Goal: Check status

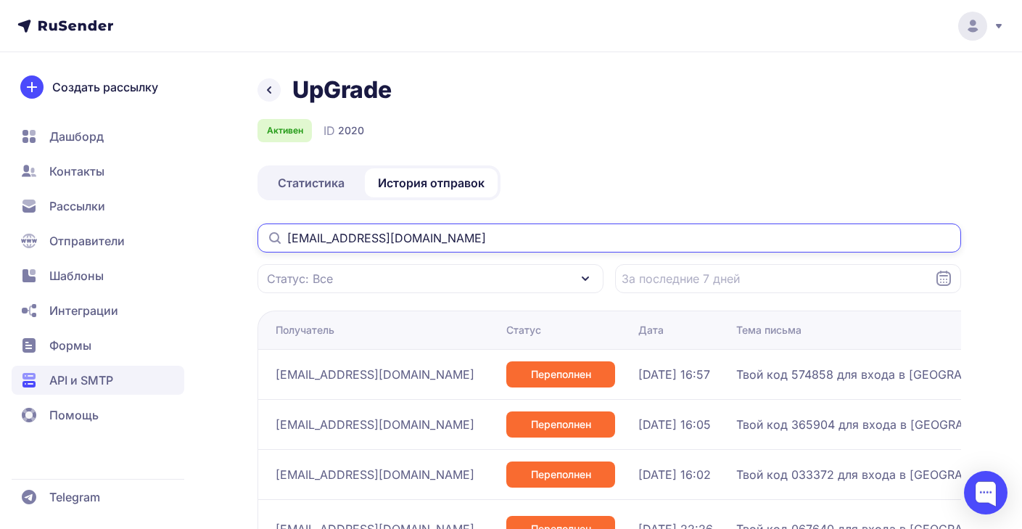
click at [369, 238] on input "[EMAIL_ADDRESS][DOMAIN_NAME]" at bounding box center [610, 237] width 704 height 29
paste input "[EMAIL_ADDRESS][DOMAIN_NAME]"
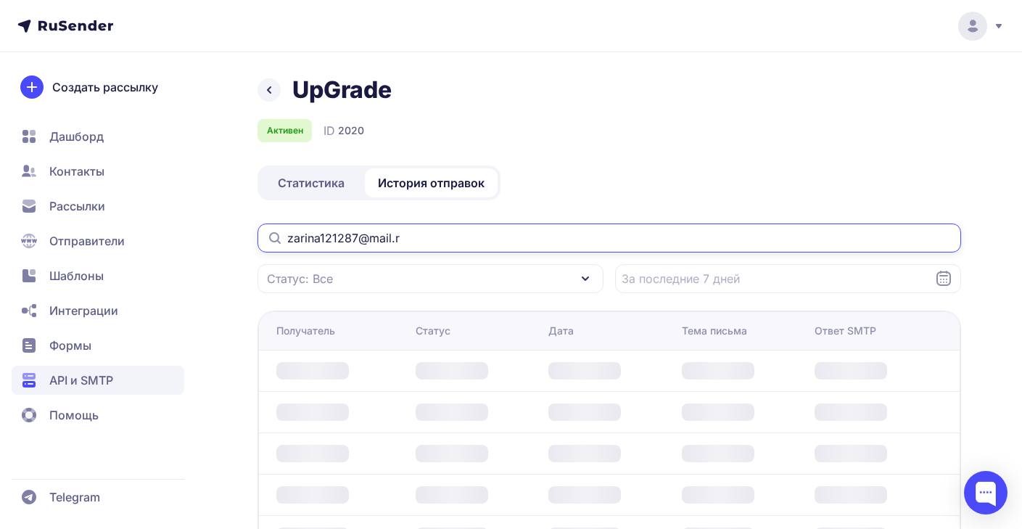
type input "[EMAIL_ADDRESS][DOMAIN_NAME]"
